Goal: Task Accomplishment & Management: Manage account settings

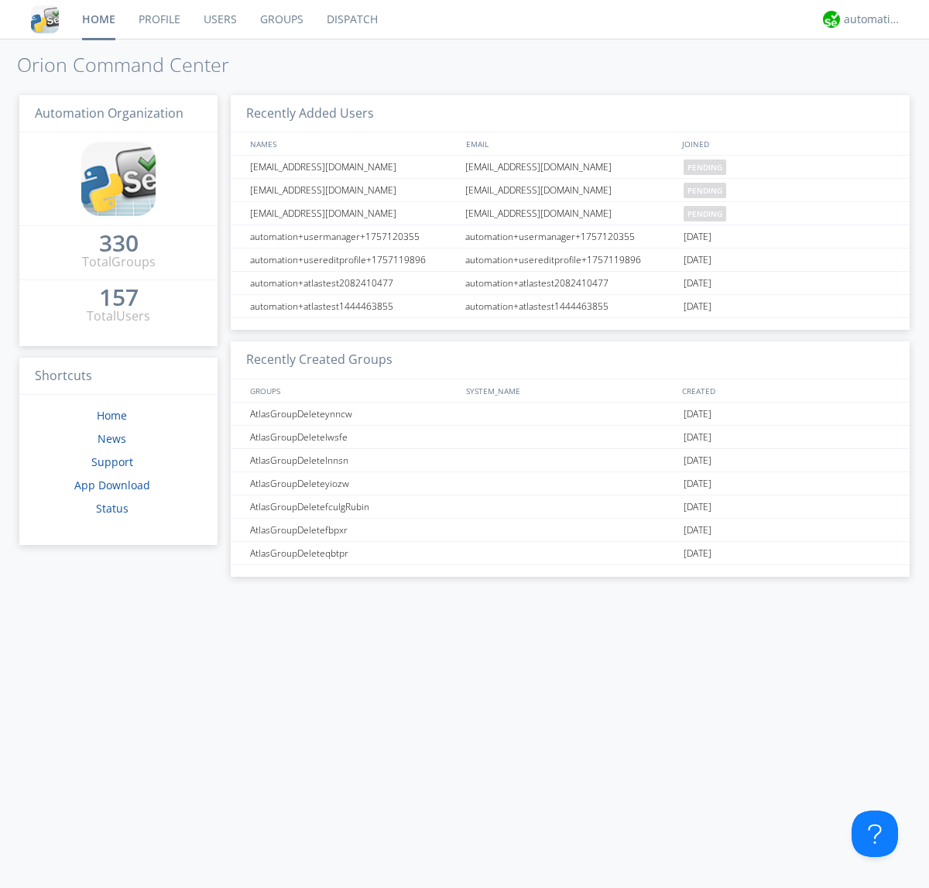
click at [219, 19] on link "Users" at bounding box center [220, 19] width 57 height 39
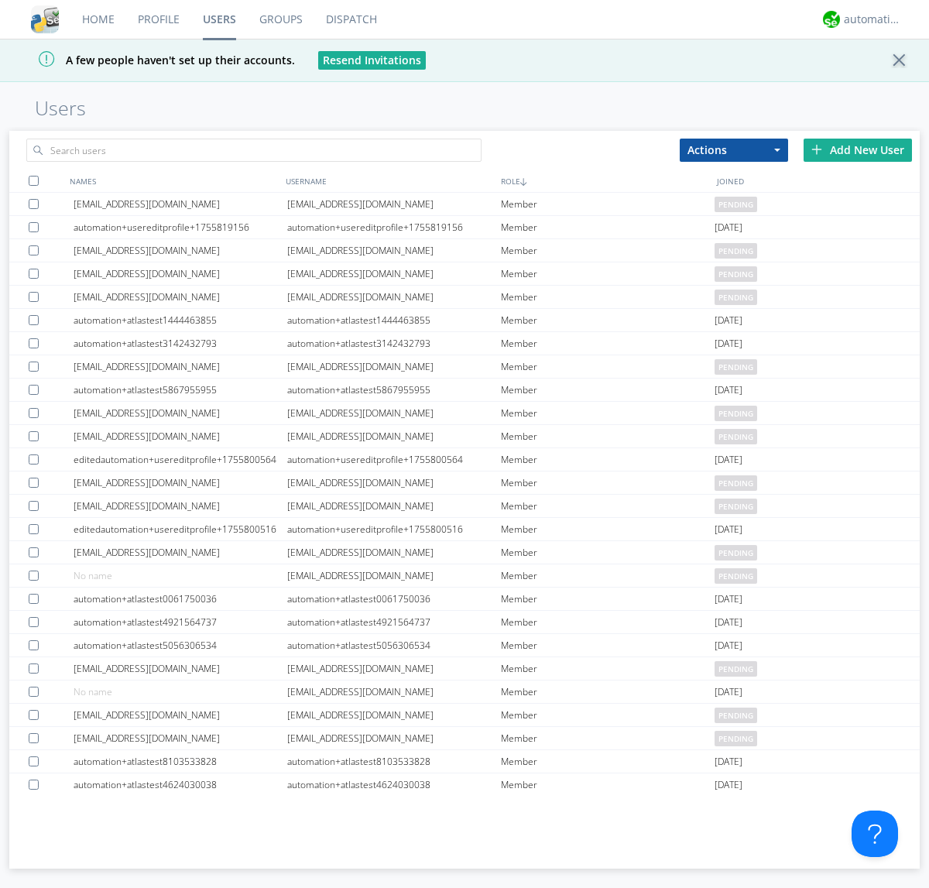
click at [858, 149] on div "Add New User" at bounding box center [857, 150] width 108 height 23
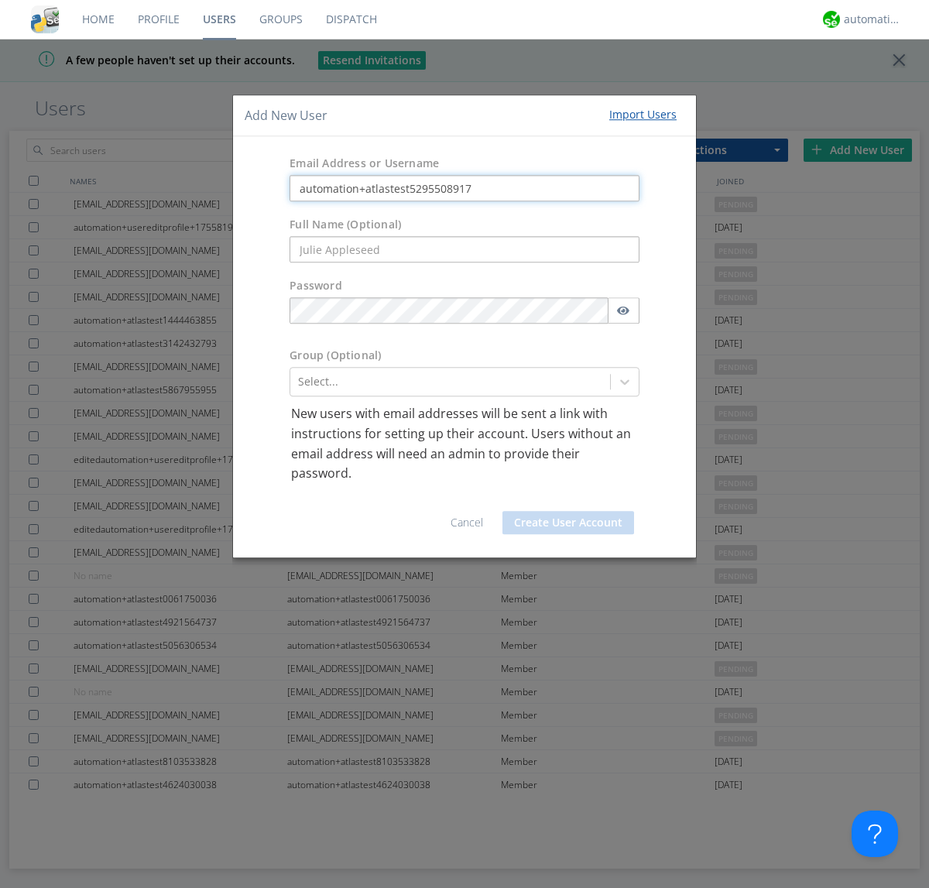
type input "automation+atlastest5295508917"
click at [568, 522] on button "Create User Account" at bounding box center [568, 522] width 132 height 23
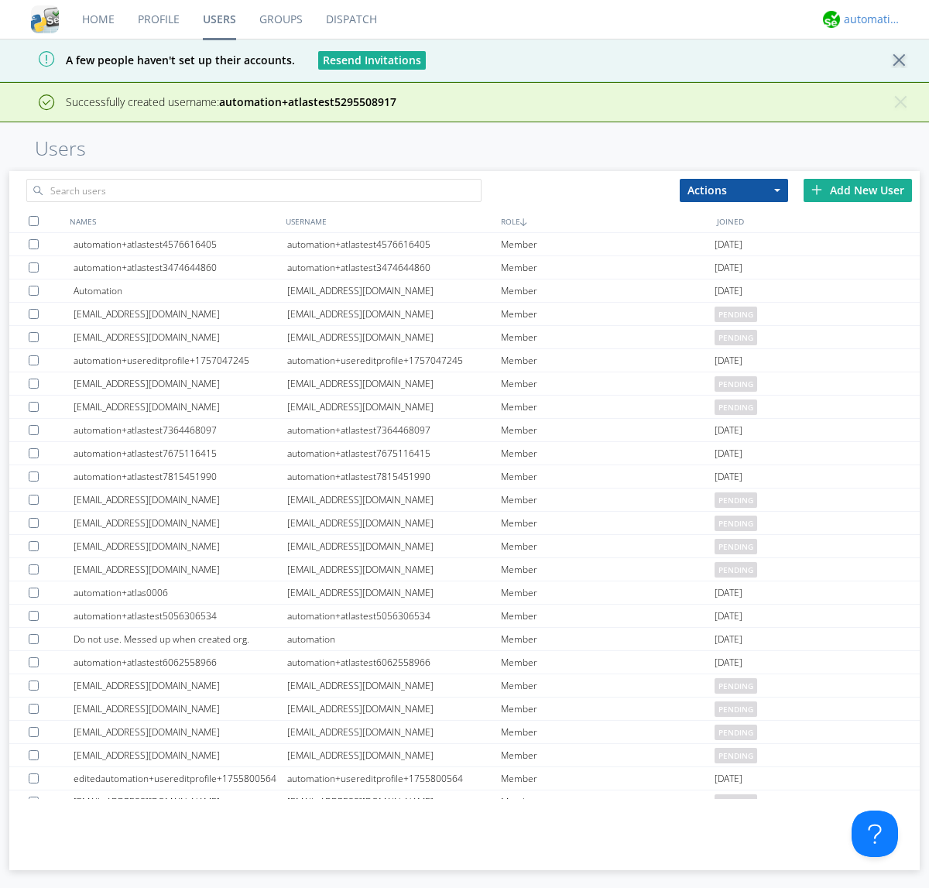
click at [868, 19] on div "automation+atlas" at bounding box center [873, 19] width 58 height 15
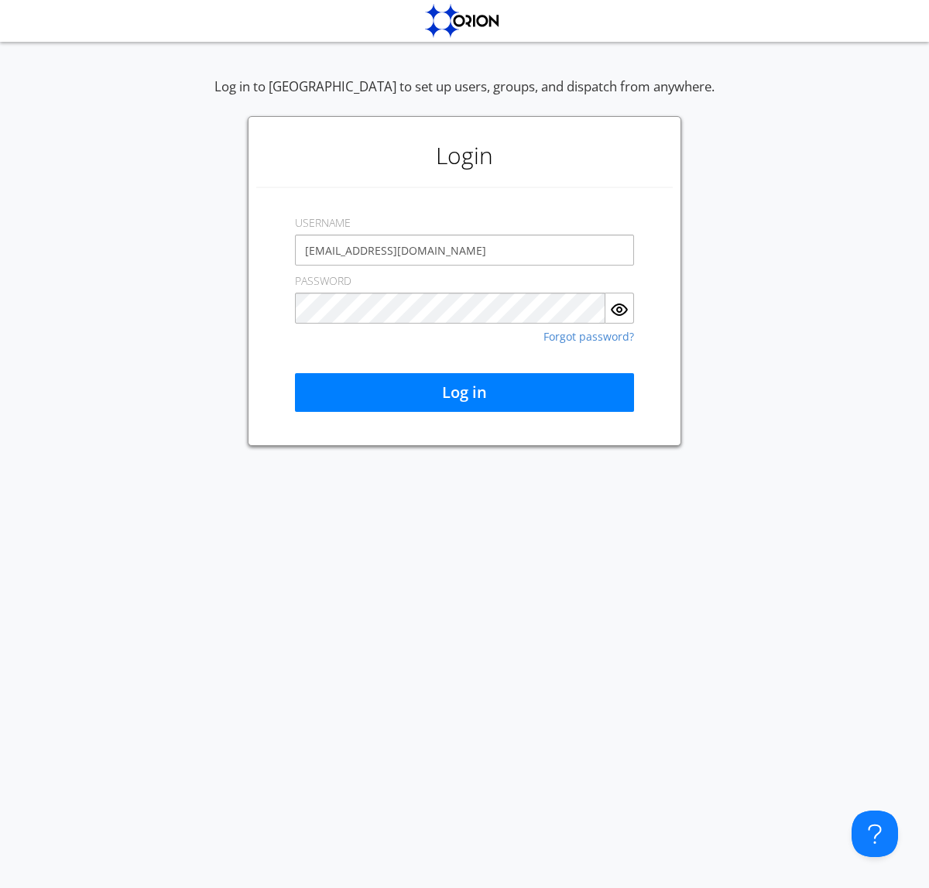
type input "[EMAIL_ADDRESS][DOMAIN_NAME]"
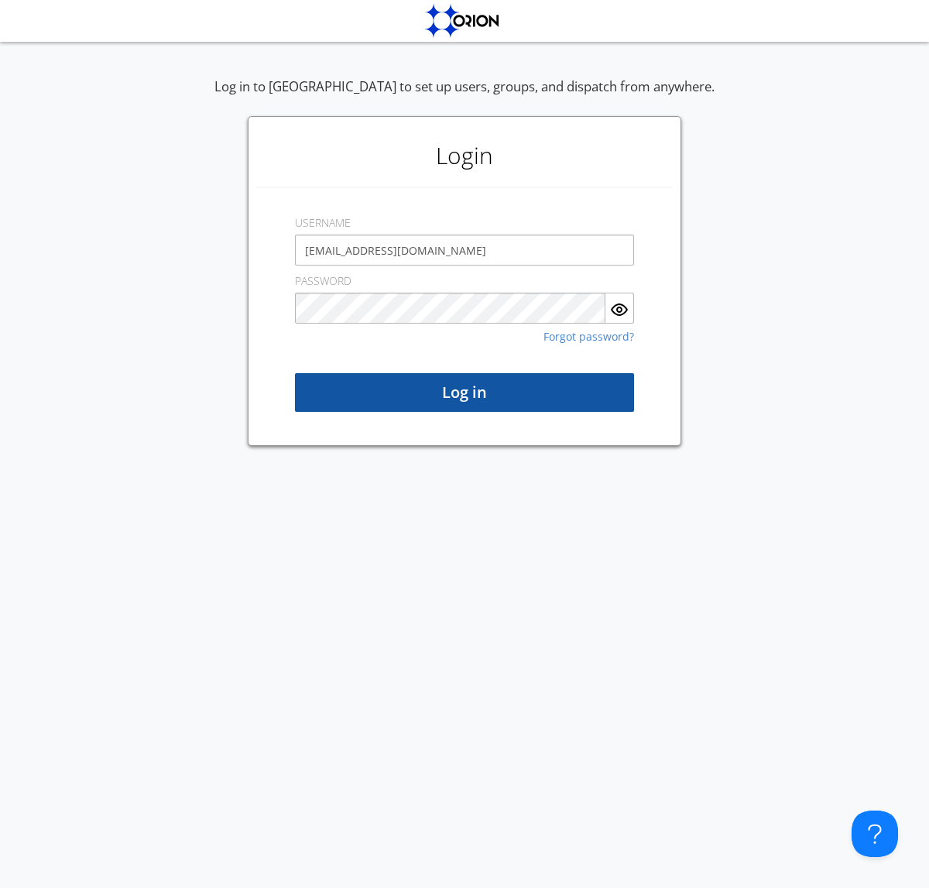
click at [464, 392] on button "Log in" at bounding box center [464, 392] width 339 height 39
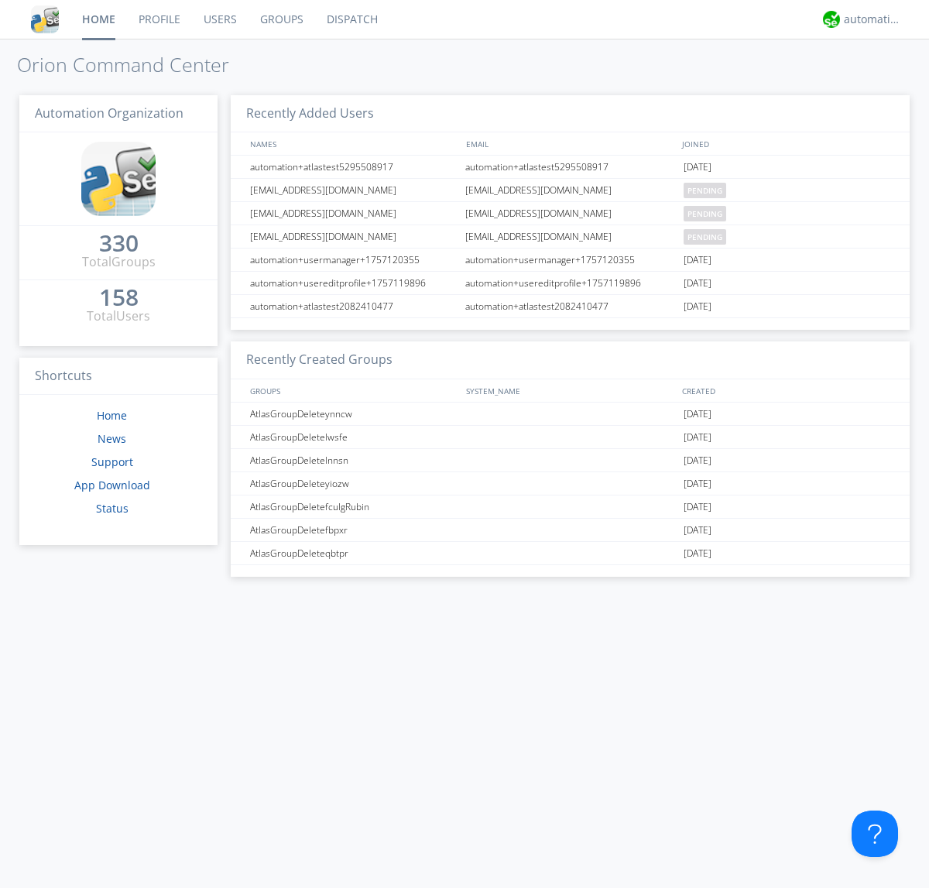
click at [219, 19] on link "Users" at bounding box center [220, 19] width 57 height 39
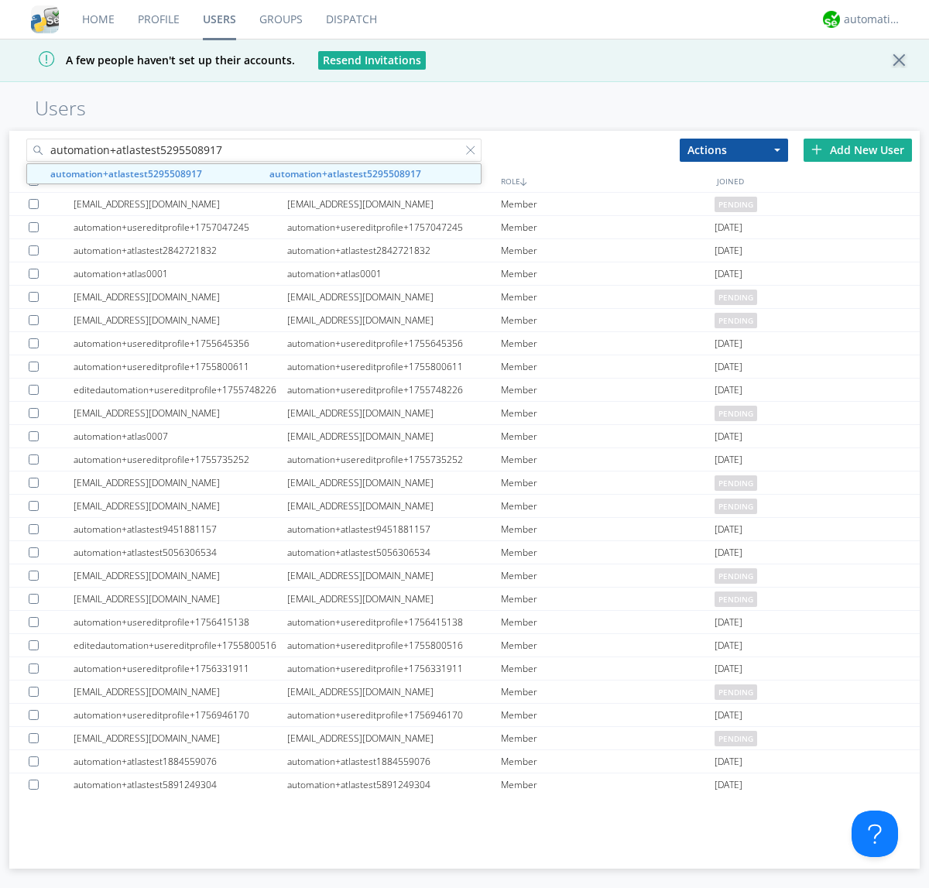
type input "automation+atlastest5295508917"
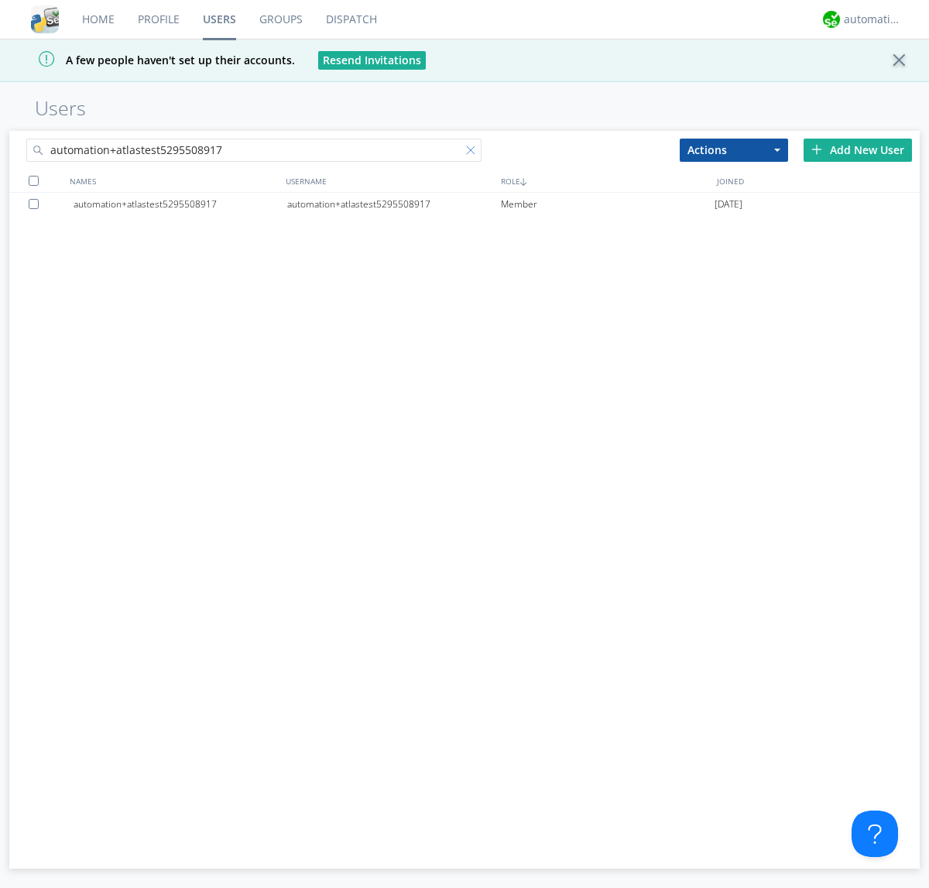
click at [474, 152] on div at bounding box center [473, 153] width 15 height 15
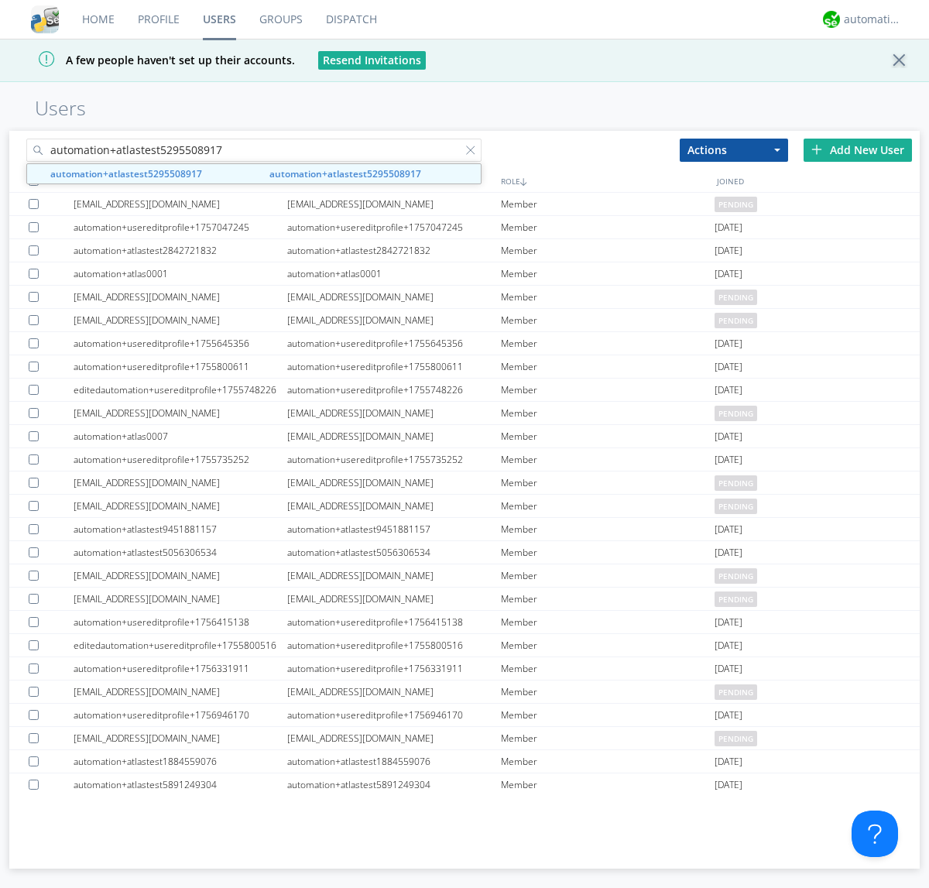
type input "automation+atlastest5295508917"
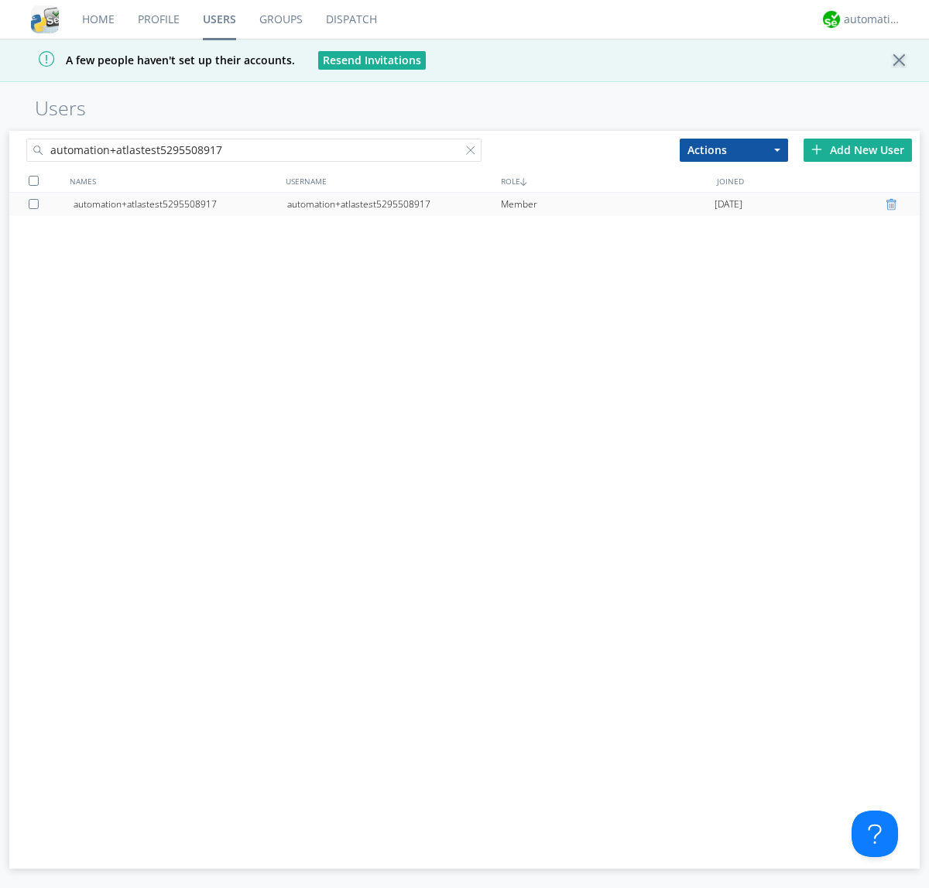
click at [893, 204] on div at bounding box center [892, 204] width 15 height 12
click at [868, 19] on div "automation+atlas" at bounding box center [873, 19] width 58 height 15
click at [880, 81] on div "Log Out" at bounding box center [881, 82] width 80 height 28
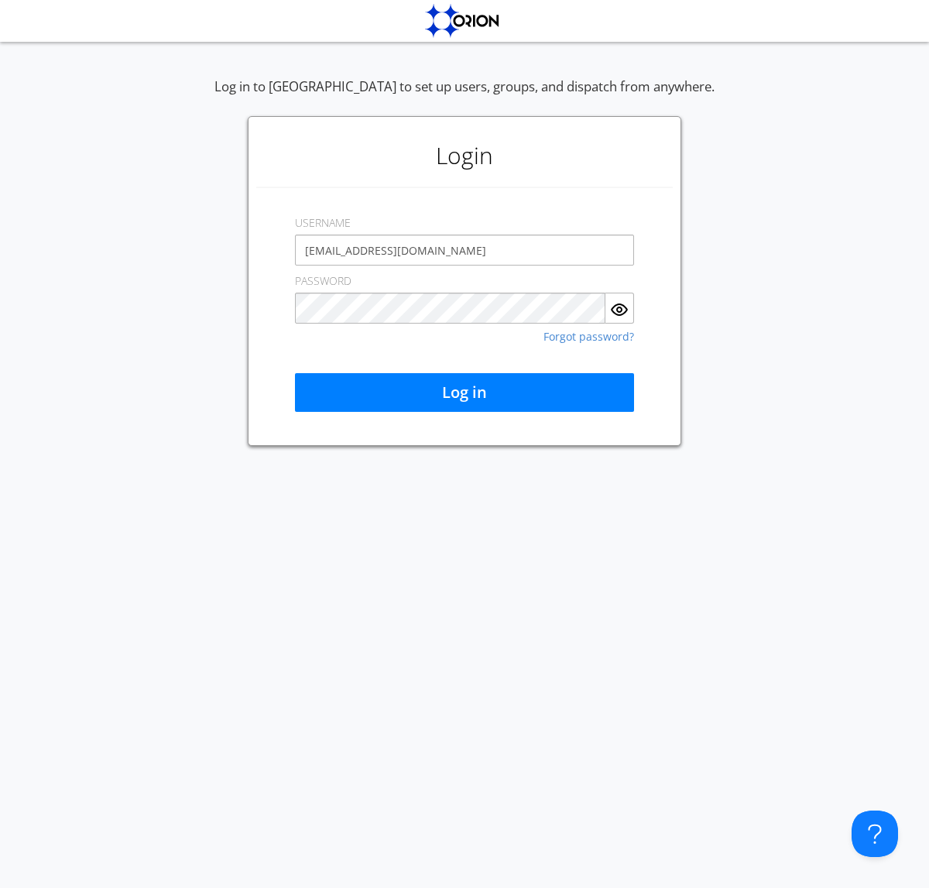
type input "[EMAIL_ADDRESS][DOMAIN_NAME]"
click at [464, 392] on button "Log in" at bounding box center [464, 392] width 339 height 39
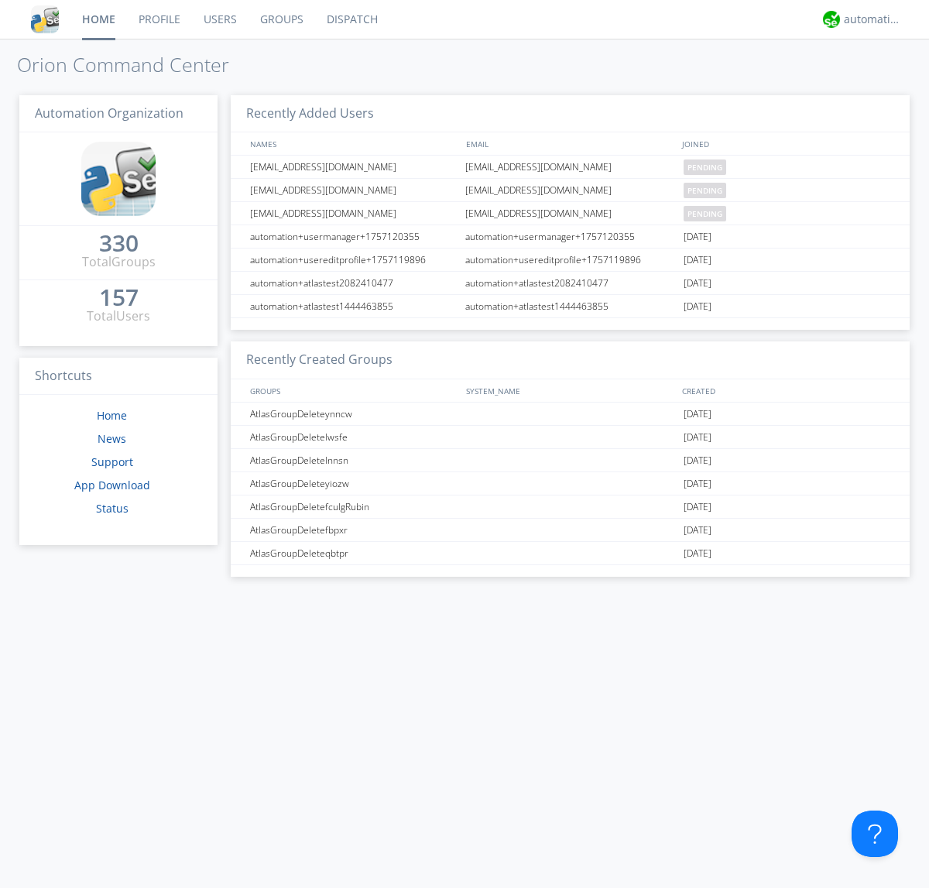
click at [219, 19] on link "Users" at bounding box center [220, 19] width 57 height 39
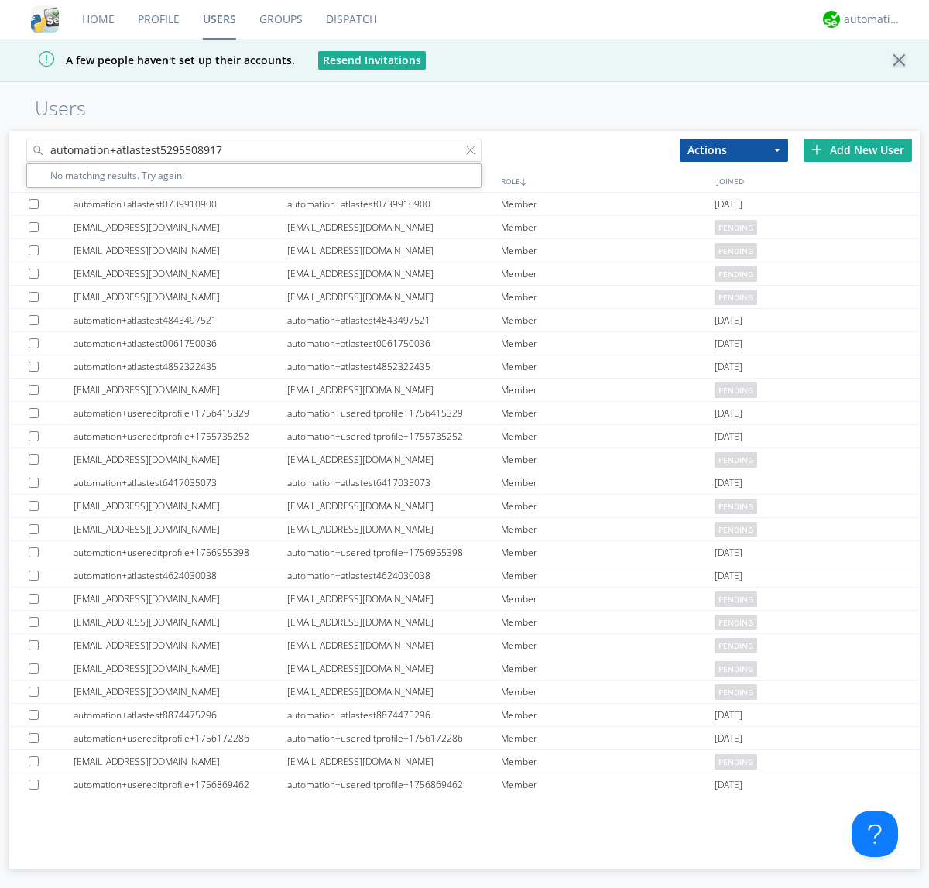
type input "automation+atlastest5295508917"
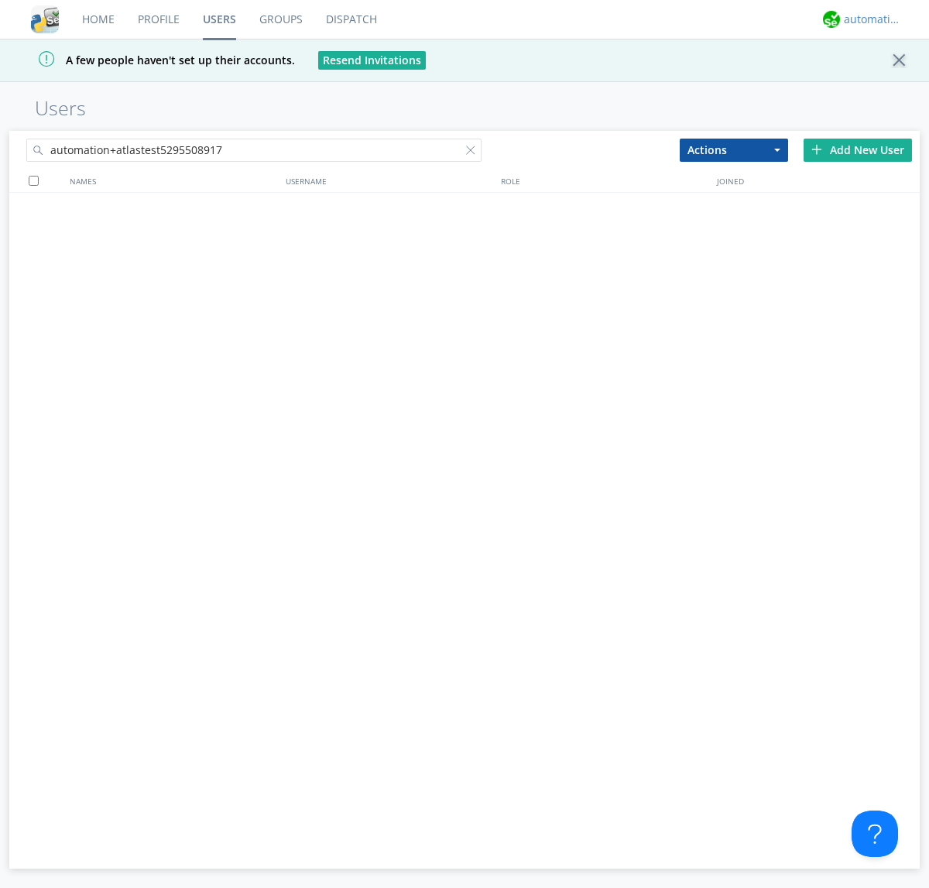
click at [868, 19] on div "automation+atlas" at bounding box center [873, 19] width 58 height 15
